Goal: Register for event/course

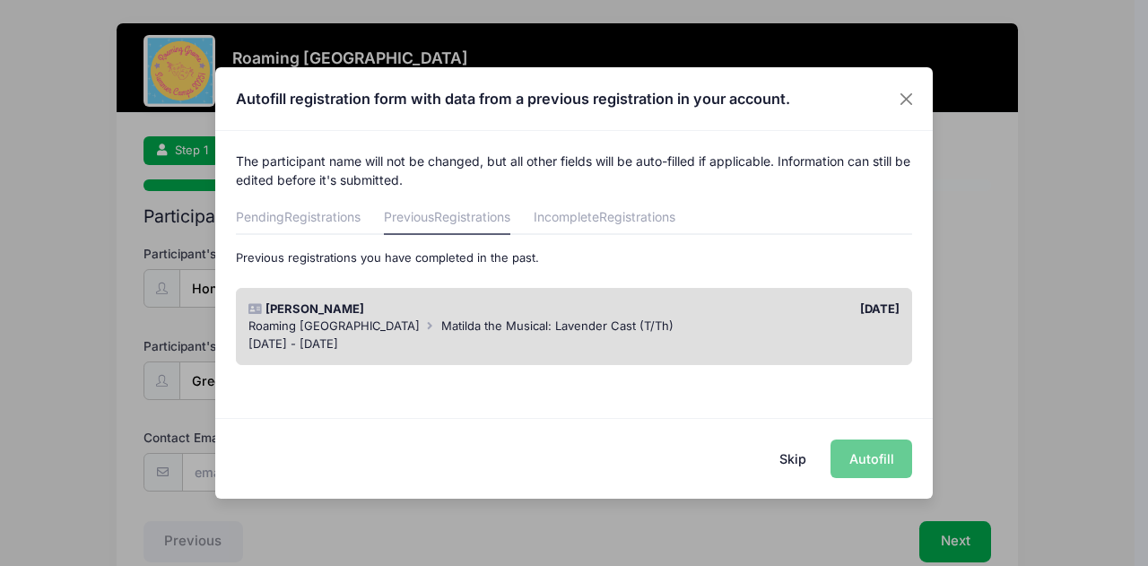
click at [359, 320] on span "Roaming [GEOGRAPHIC_DATA]" at bounding box center [333, 325] width 171 height 14
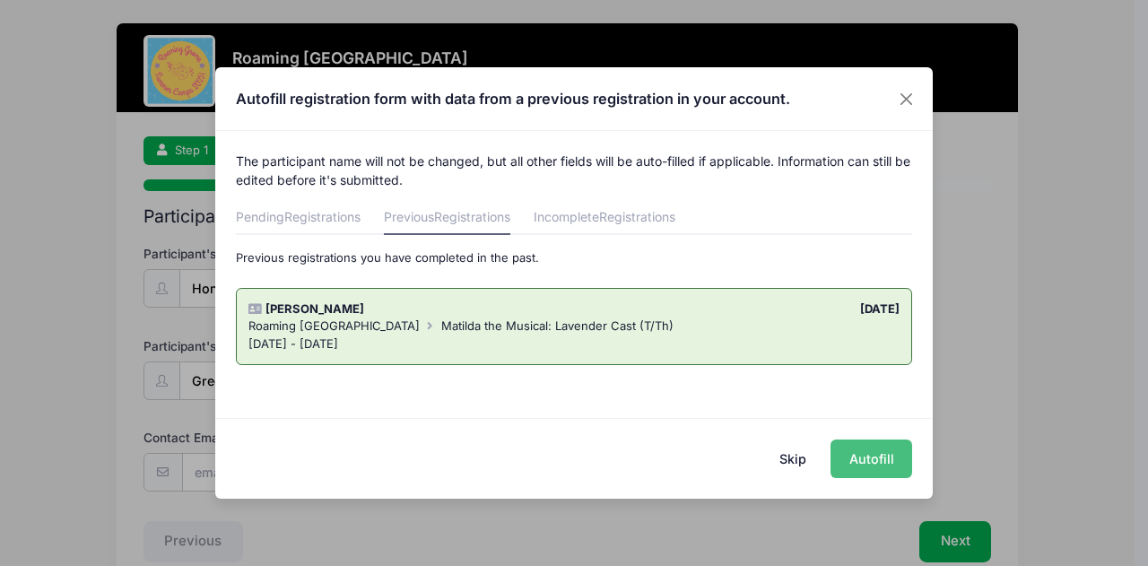
click at [870, 461] on button "Autofill" at bounding box center [871, 458] width 82 height 39
type input "[EMAIL_ADDRESS][DOMAIN_NAME]"
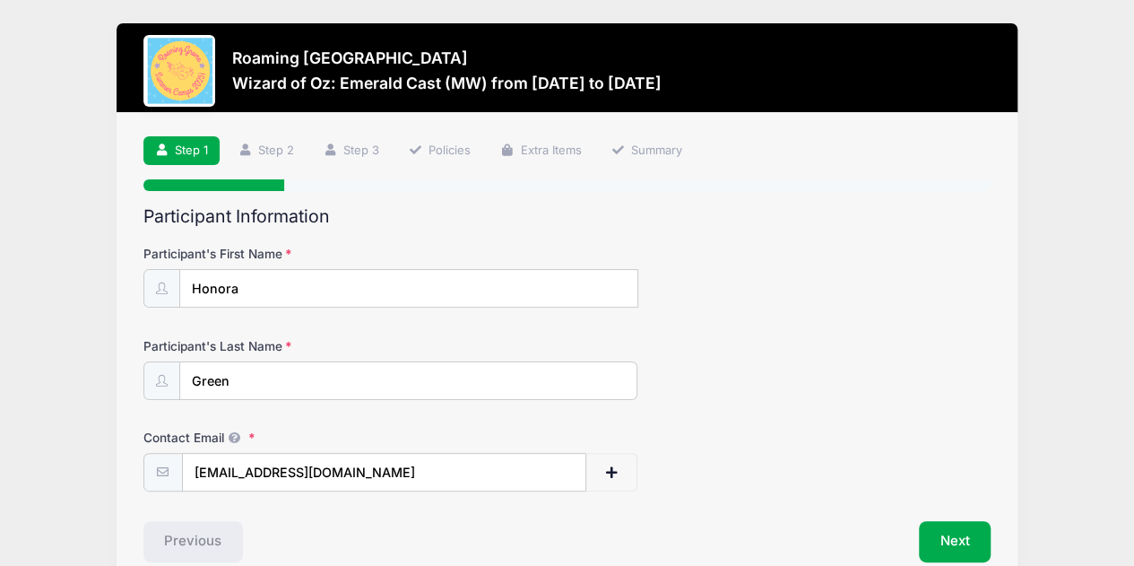
scroll to position [87, 0]
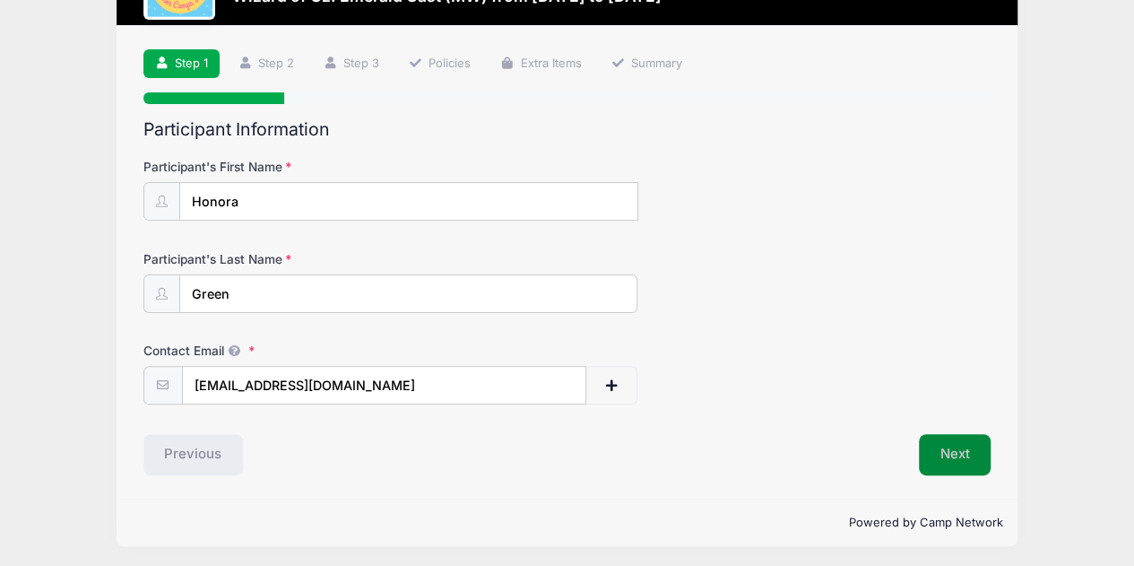
click at [964, 449] on button "Next" at bounding box center [955, 454] width 73 height 41
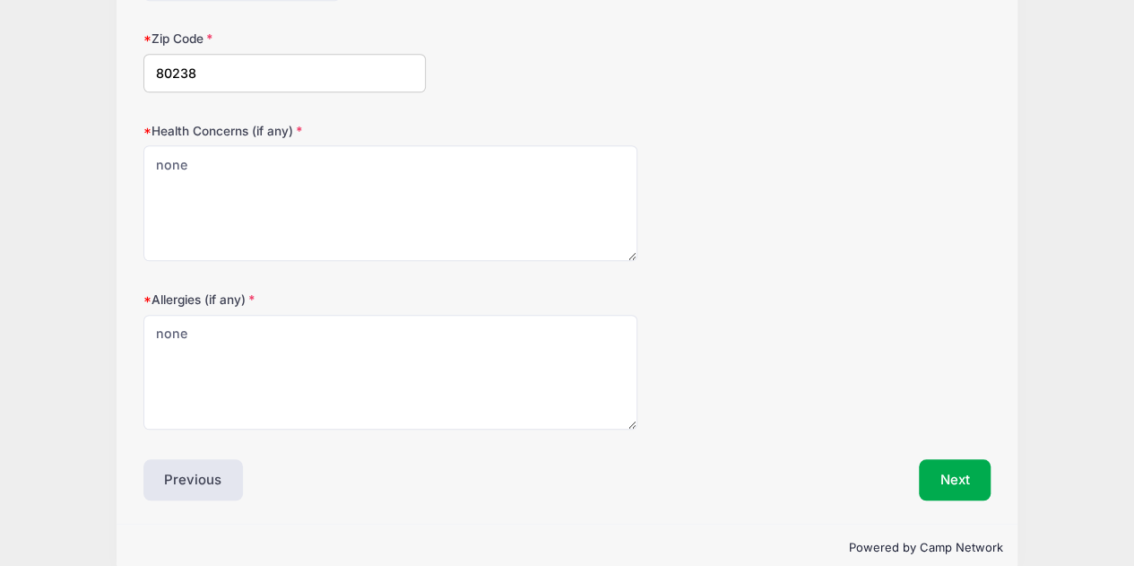
scroll to position [606, 0]
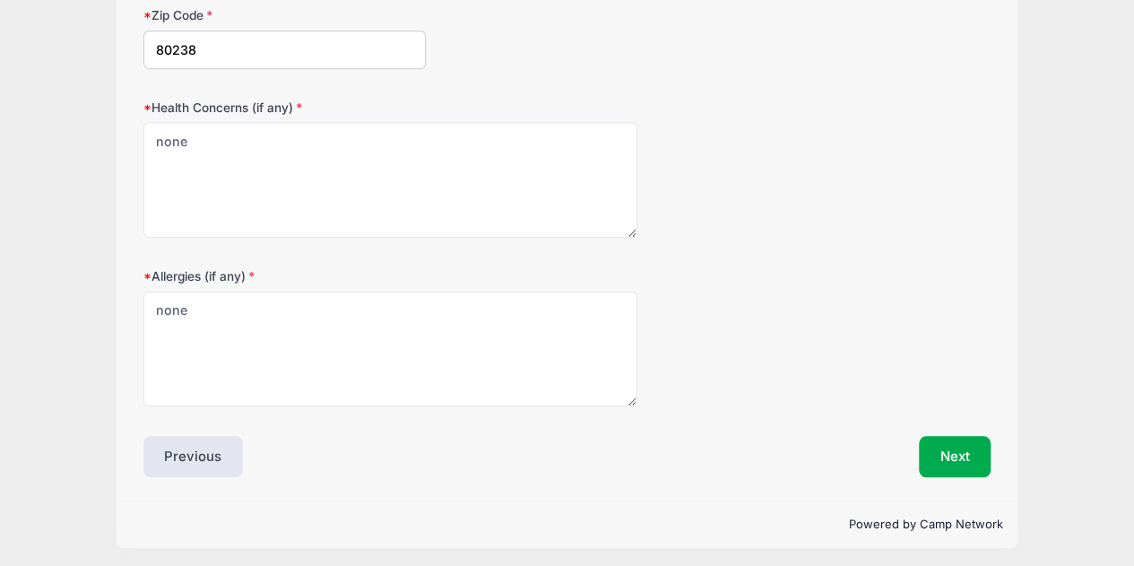
click at [917, 442] on div "Next" at bounding box center [783, 456] width 433 height 41
click at [943, 453] on button "Next" at bounding box center [955, 456] width 73 height 41
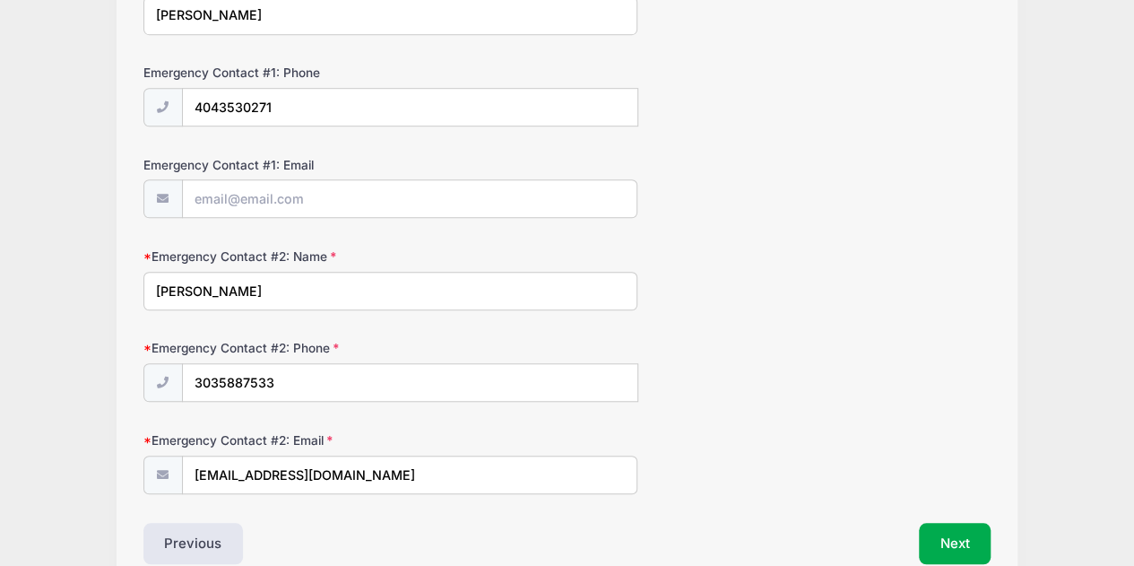
scroll to position [448, 0]
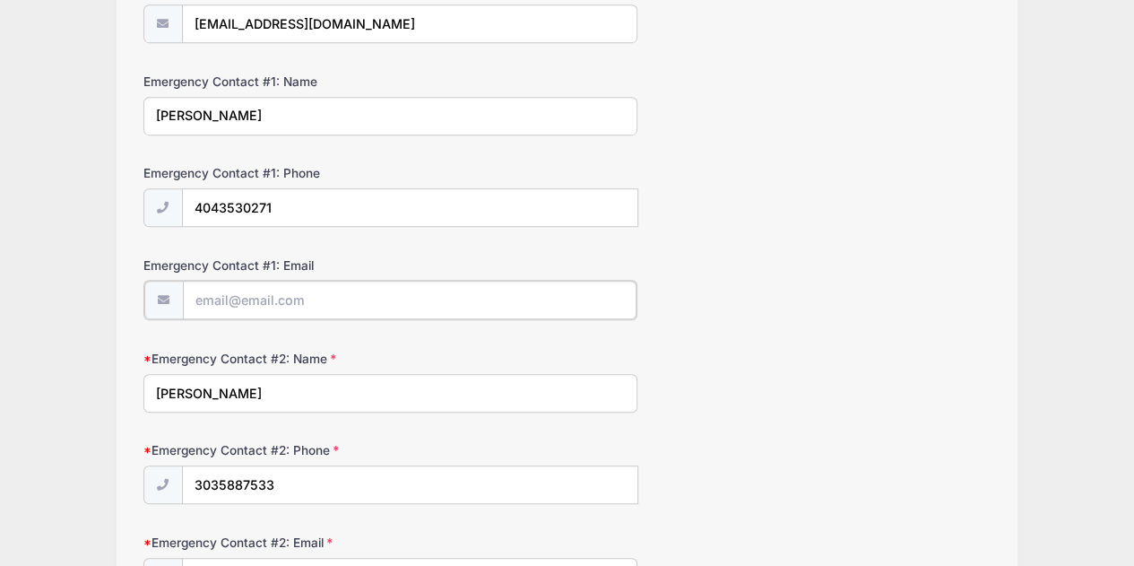
click at [332, 308] on input "Emergency Contact #1: Email" at bounding box center [410, 300] width 454 height 39
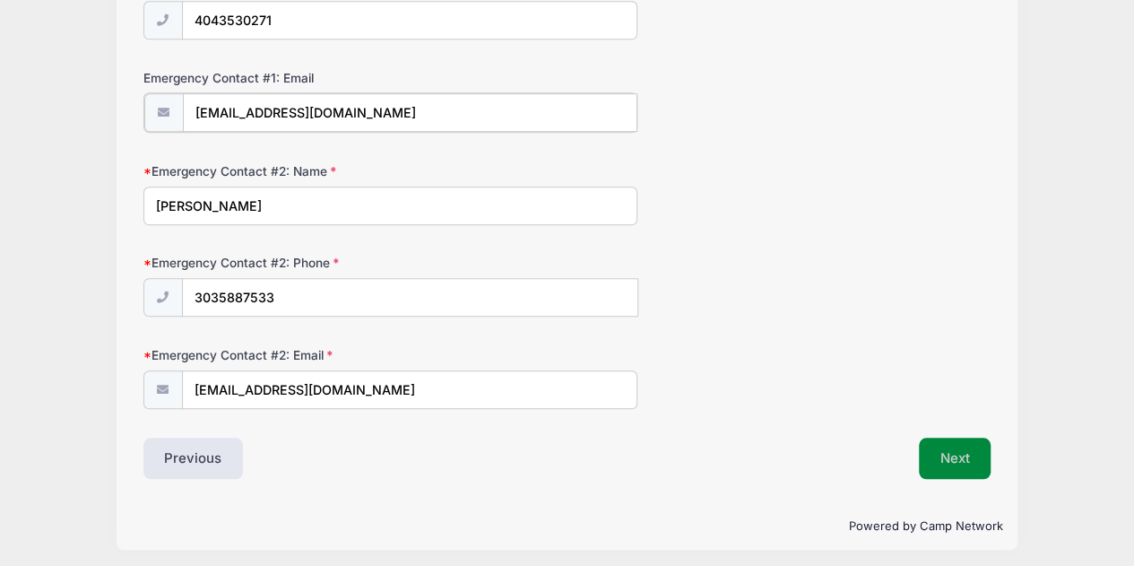
type input "[EMAIL_ADDRESS][DOMAIN_NAME]"
click at [959, 457] on button "Next" at bounding box center [955, 456] width 73 height 41
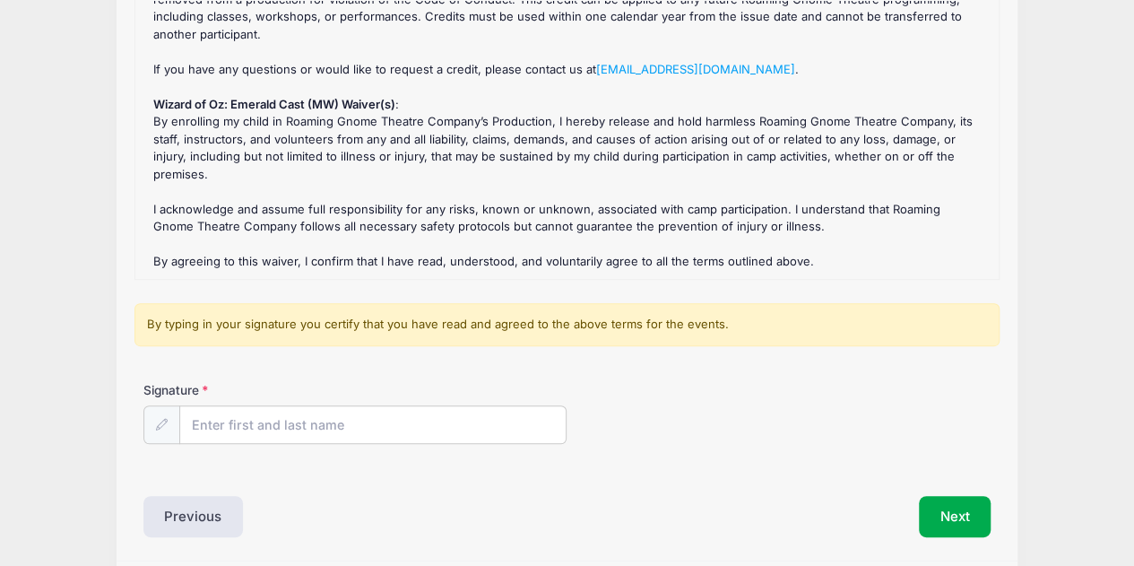
scroll to position [269, 0]
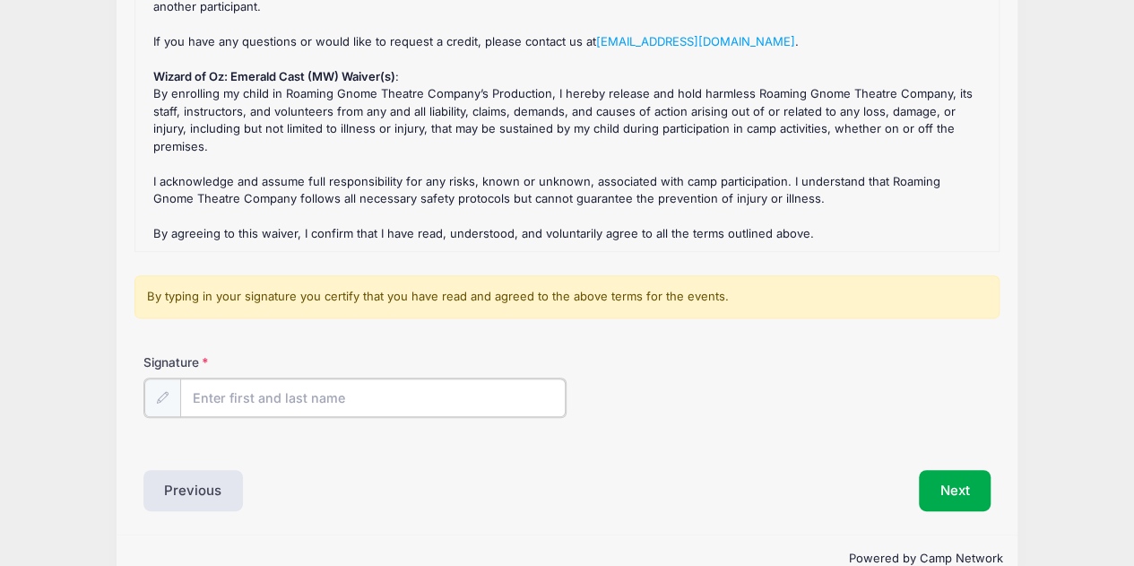
click at [325, 386] on input "Signature" at bounding box center [373, 397] width 387 height 39
type input "[PERSON_NAME]"
click at [642, 396] on div "Signature [PERSON_NAME]" at bounding box center [567, 384] width 848 height 63
click at [962, 491] on button "Next" at bounding box center [955, 488] width 73 height 41
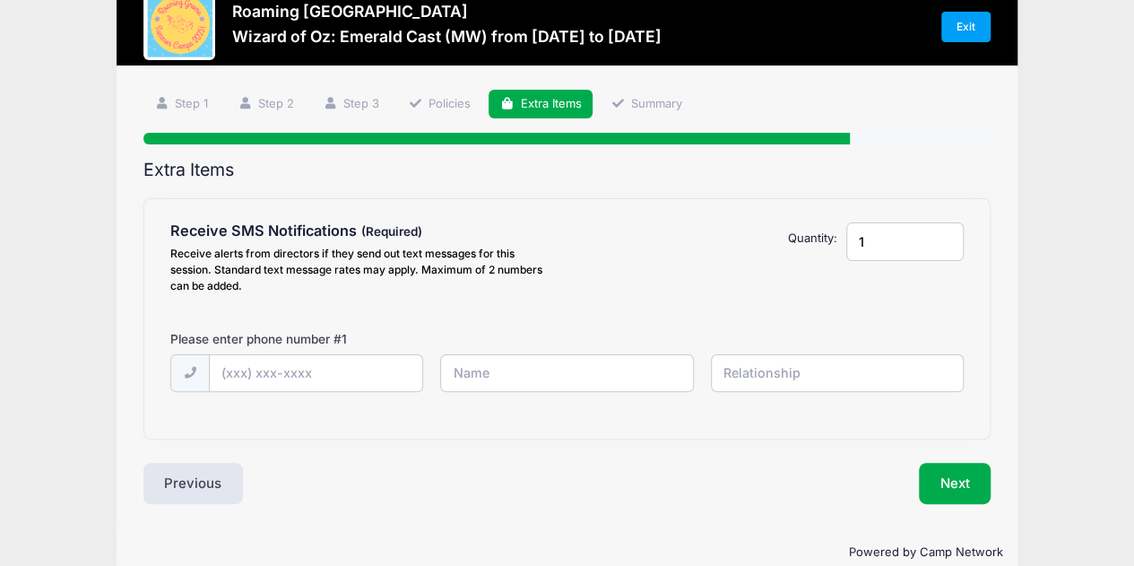
scroll to position [0, 0]
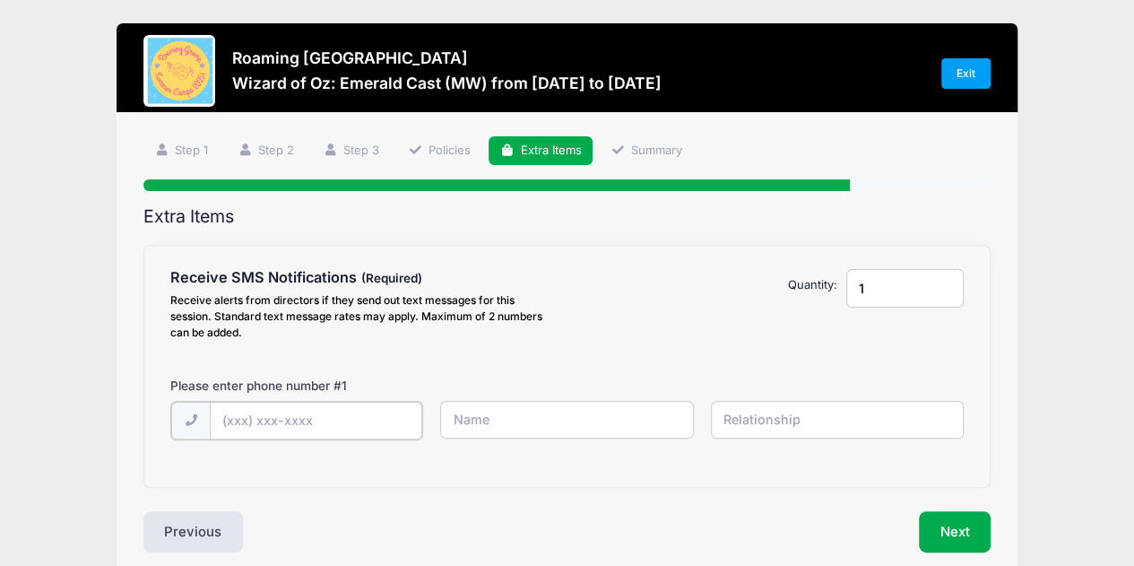
click at [0, 0] on input "text" at bounding box center [0, 0] width 0 height 0
type input "[PHONE_NUMBER]"
type input "[PERSON_NAME]"
click at [0, 0] on input "text" at bounding box center [0, 0] width 0 height 0
type input "Mother"
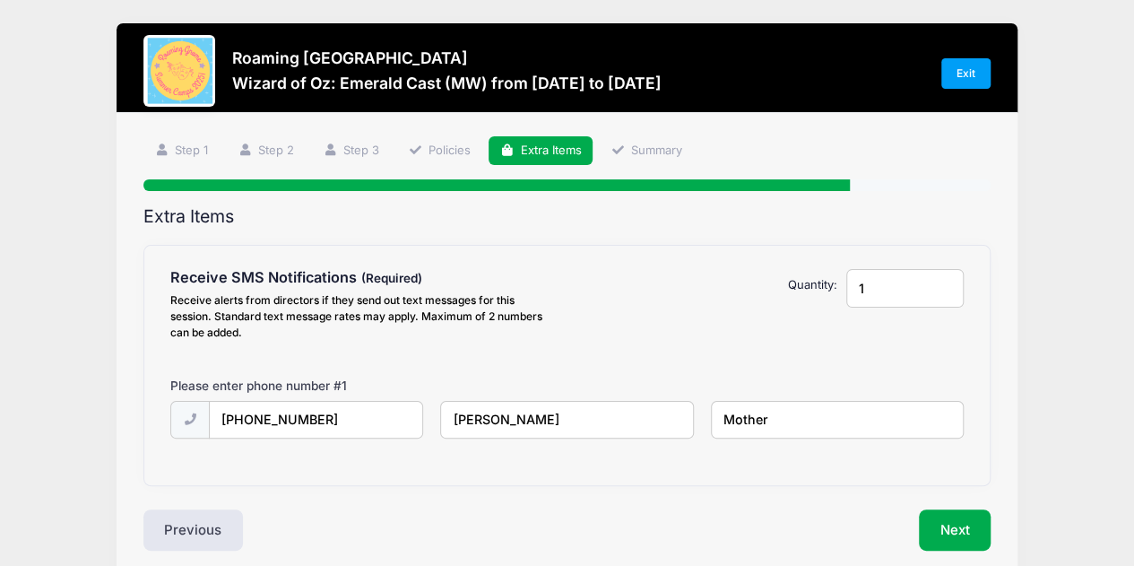
click at [864, 288] on input "1" at bounding box center [905, 288] width 117 height 39
type input "2"
click at [949, 282] on input "2" at bounding box center [905, 288] width 117 height 39
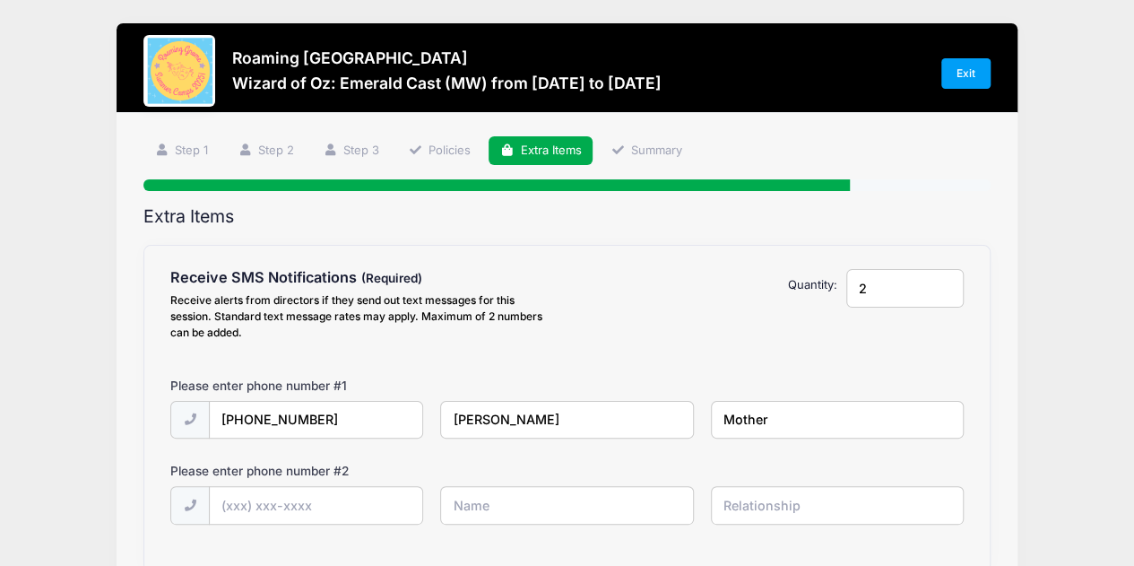
scroll to position [90, 0]
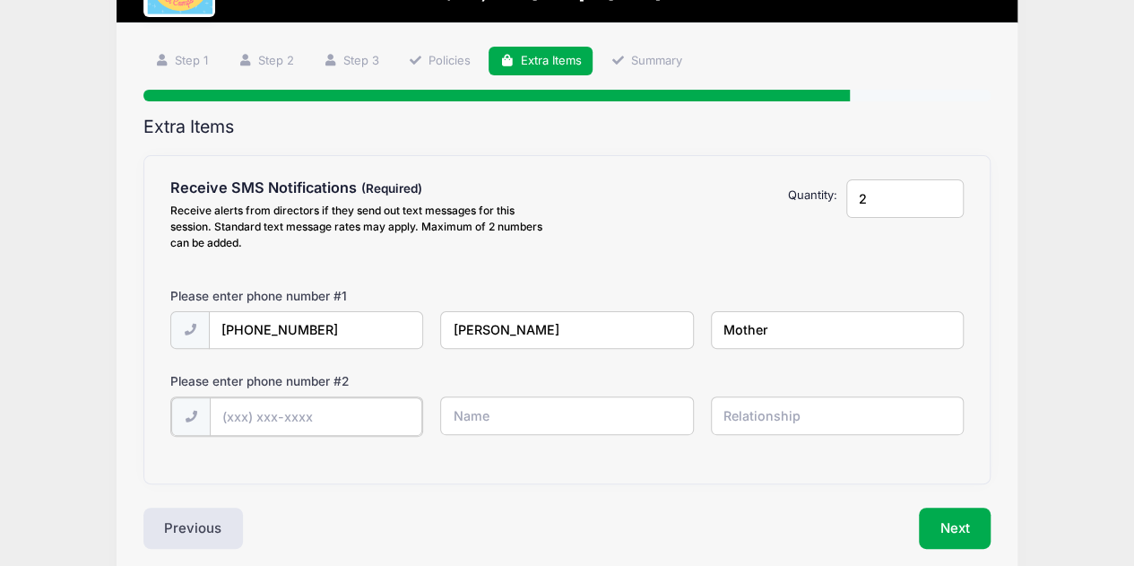
click at [0, 0] on input "text" at bounding box center [0, 0] width 0 height 0
type input "[PHONE_NUMBER]"
click at [0, 0] on input "text" at bounding box center [0, 0] width 0 height 0
type input "[PERSON_NAME]"
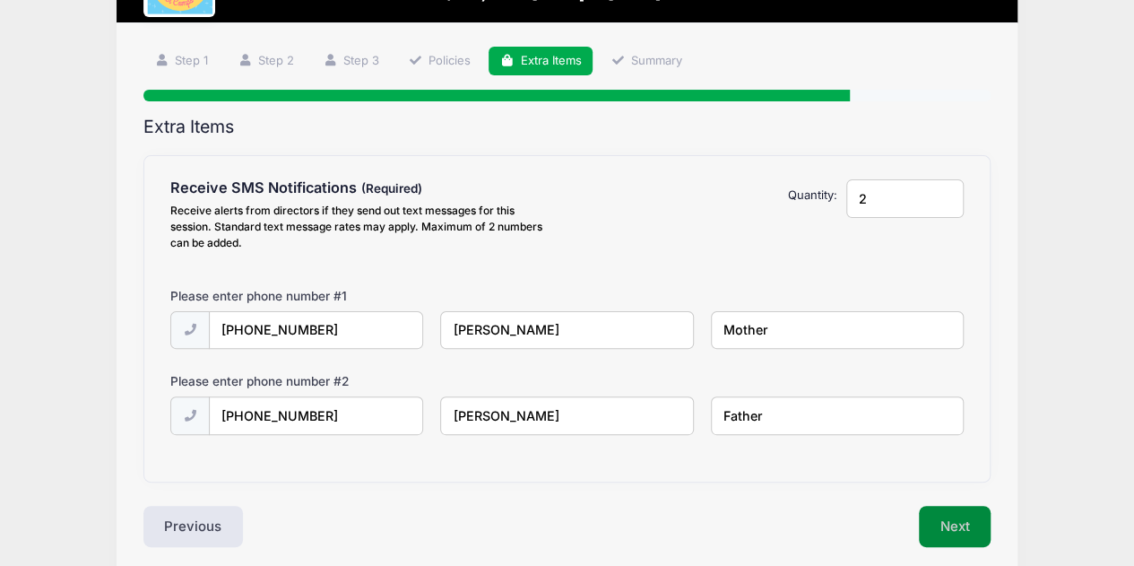
type input "Father"
click at [931, 516] on button "Next" at bounding box center [955, 526] width 73 height 41
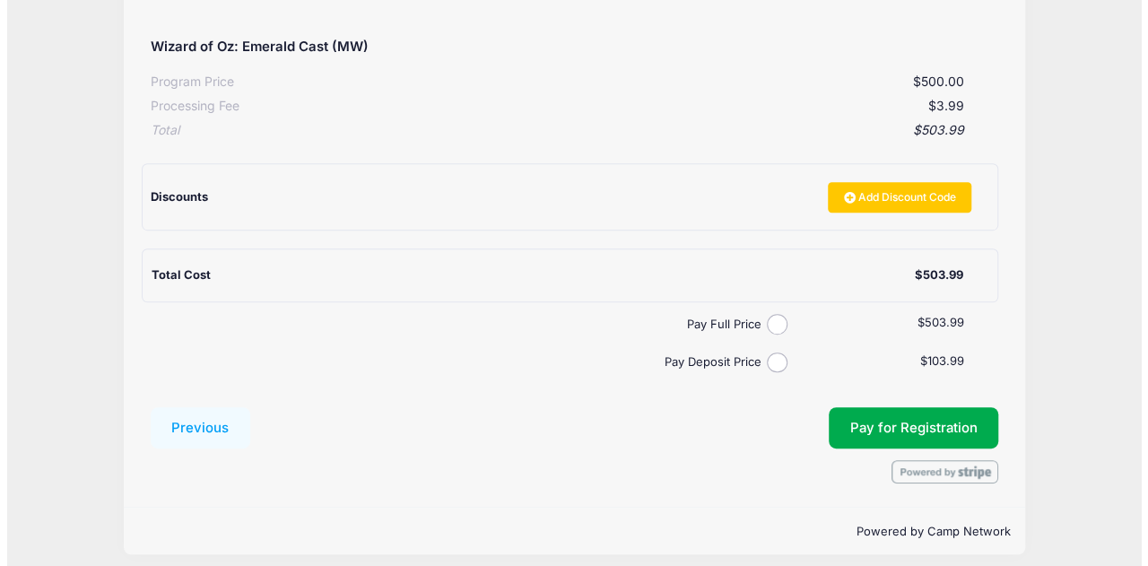
scroll to position [352, 0]
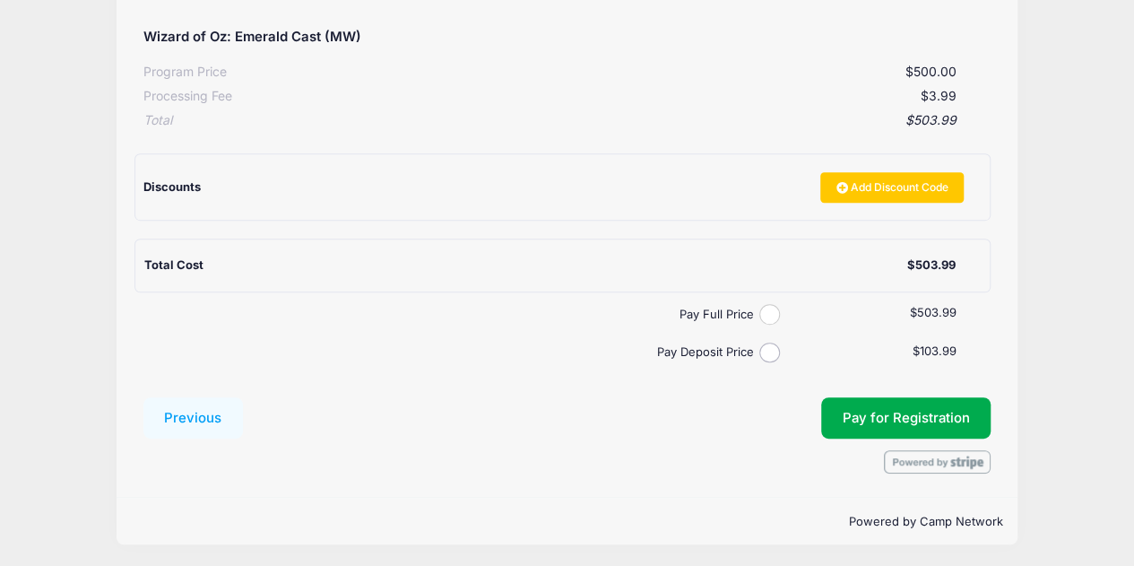
click at [771, 313] on input "Pay Full Price" at bounding box center [770, 314] width 21 height 21
radio input "true"
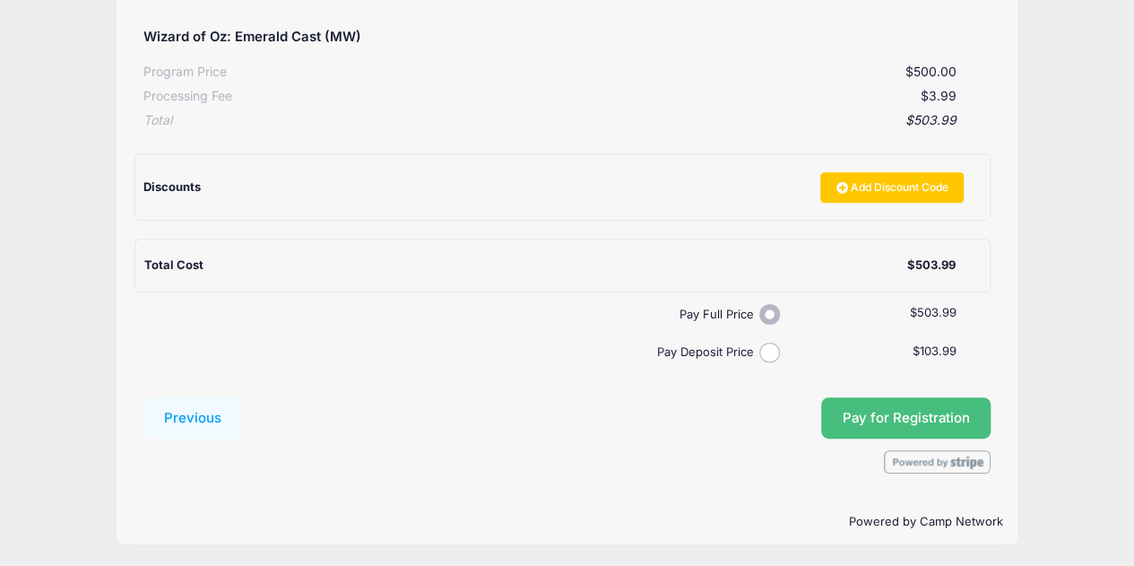
click at [902, 415] on span "Pay for Registration" at bounding box center [906, 418] width 127 height 16
